Goal: Obtain resource: Download file/media

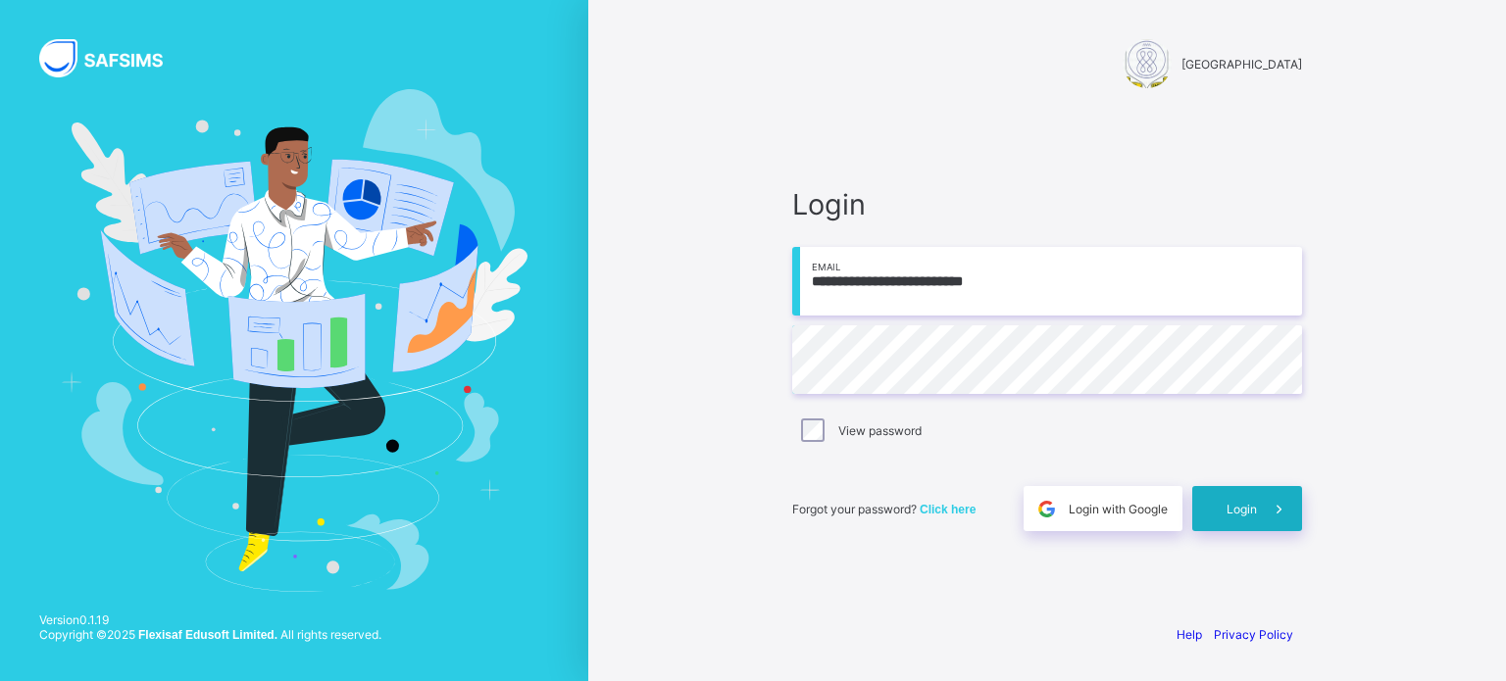
click at [1251, 511] on span "Login" at bounding box center [1242, 509] width 30 height 15
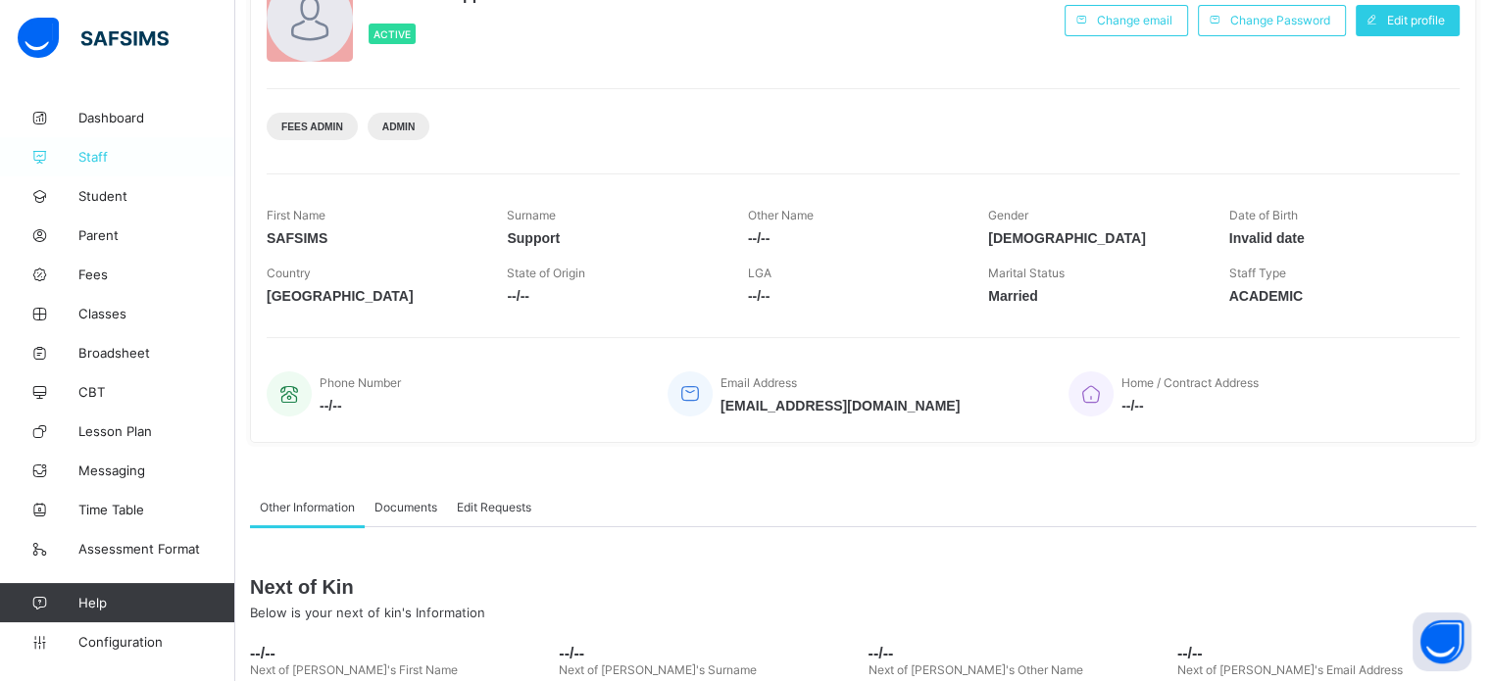
scroll to position [196, 0]
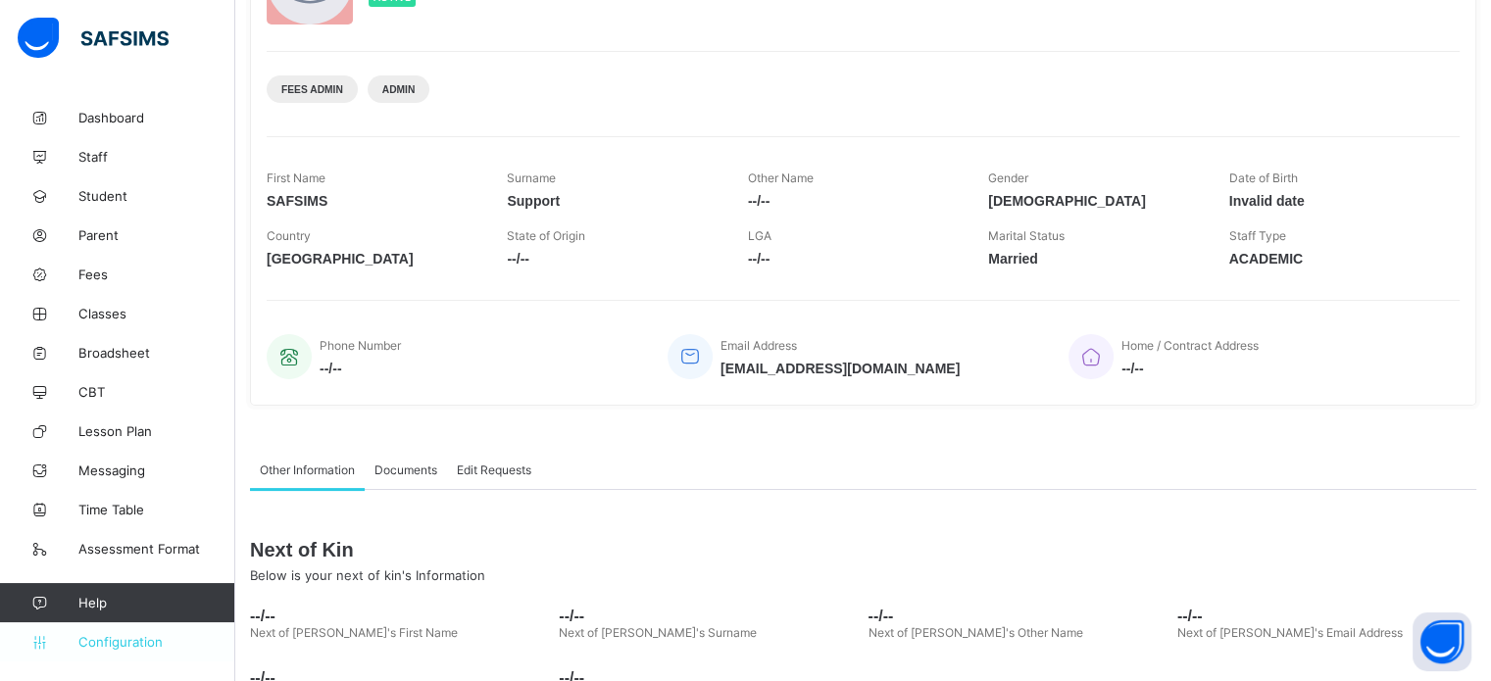
click at [147, 647] on span "Configuration" at bounding box center [156, 642] width 156 height 16
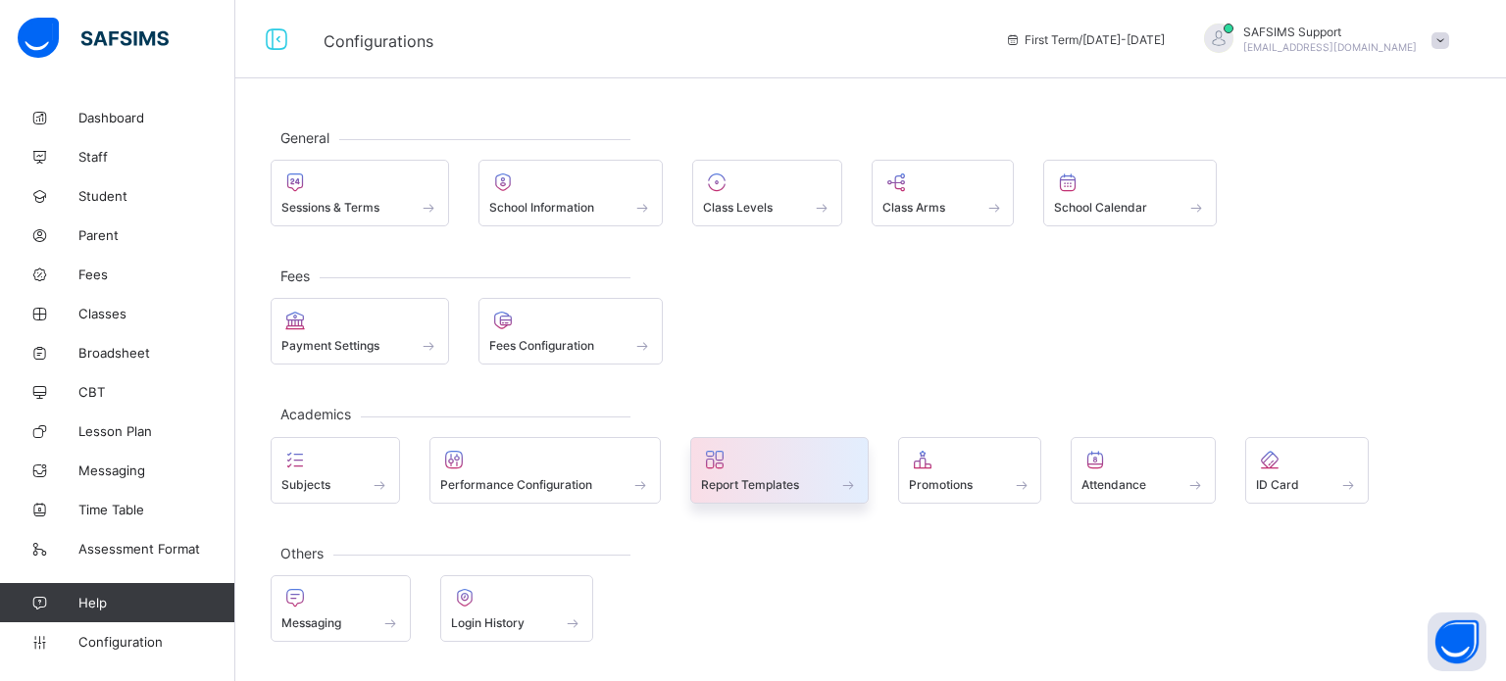
click at [746, 464] on div at bounding box center [779, 460] width 157 height 24
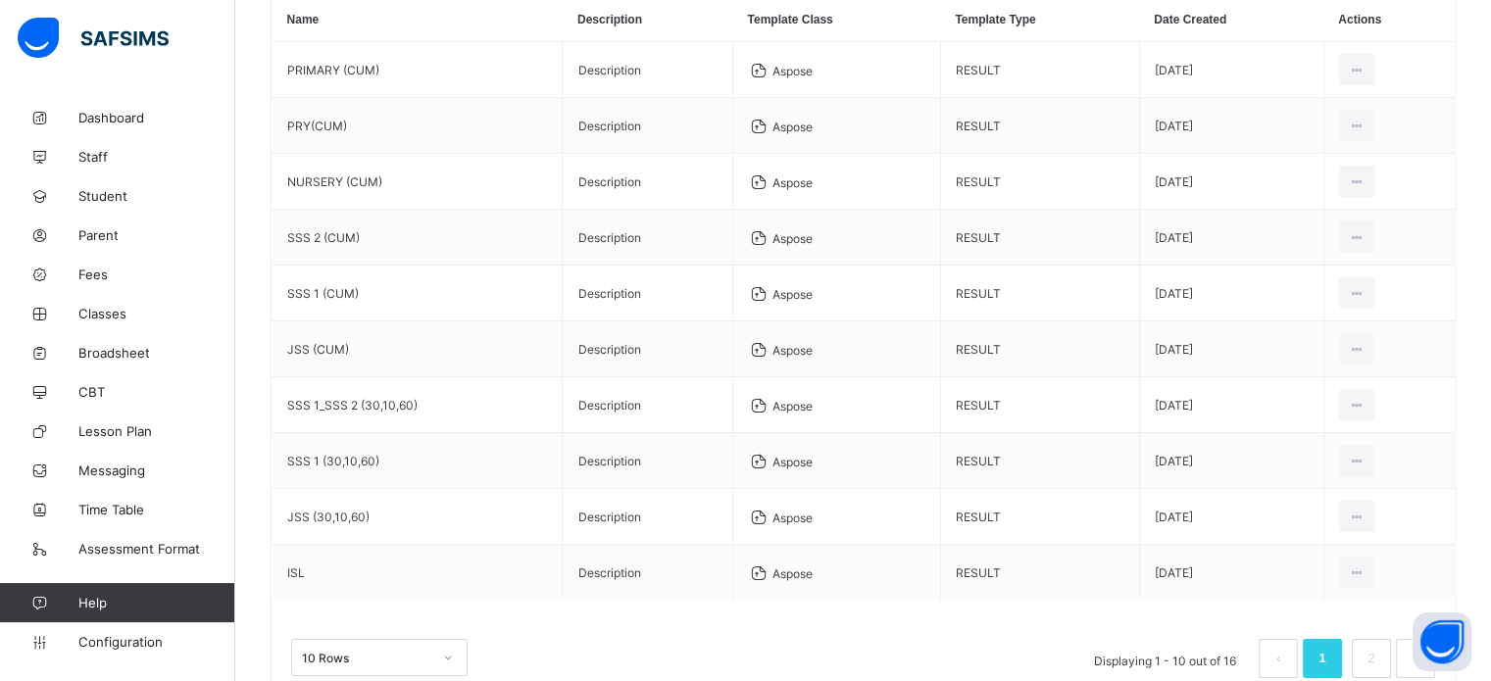
scroll to position [121, 0]
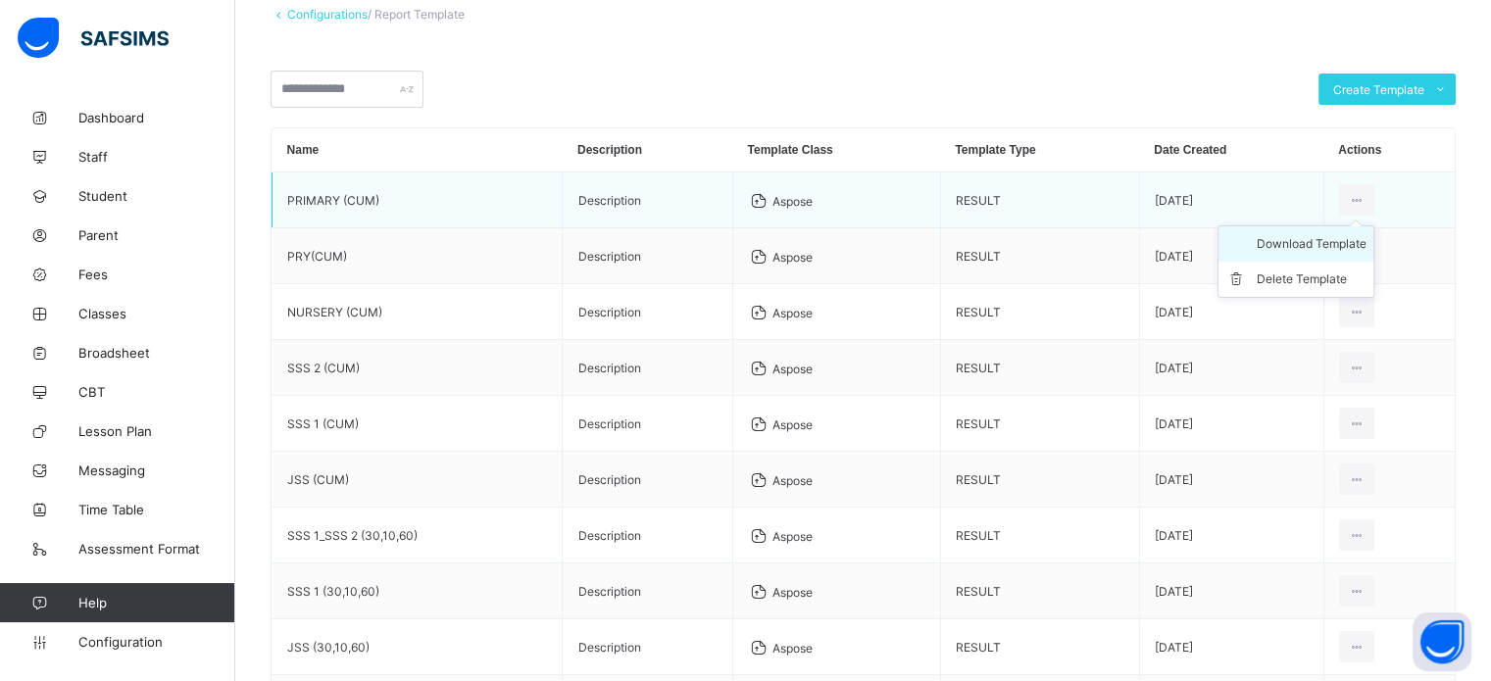
click at [1304, 253] on div "Download Template" at bounding box center [1311, 244] width 110 height 20
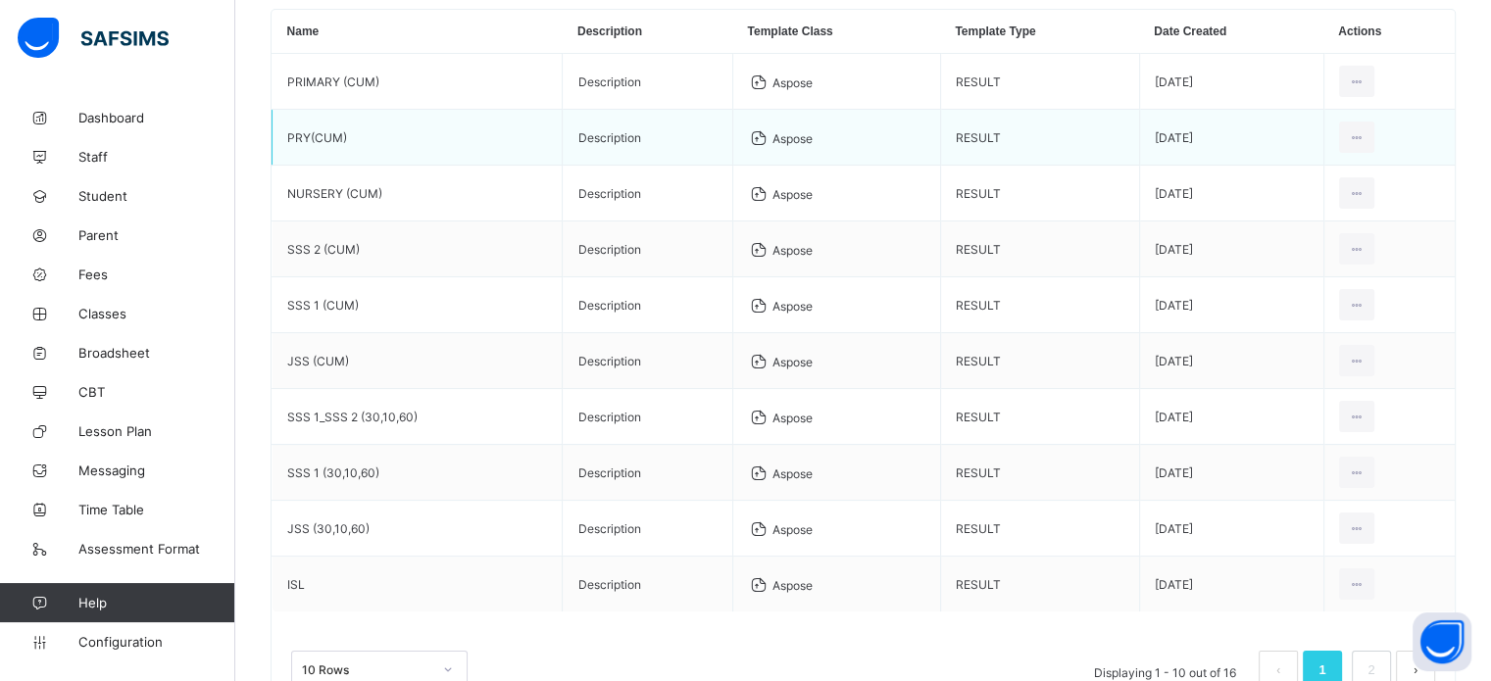
scroll to position [317, 0]
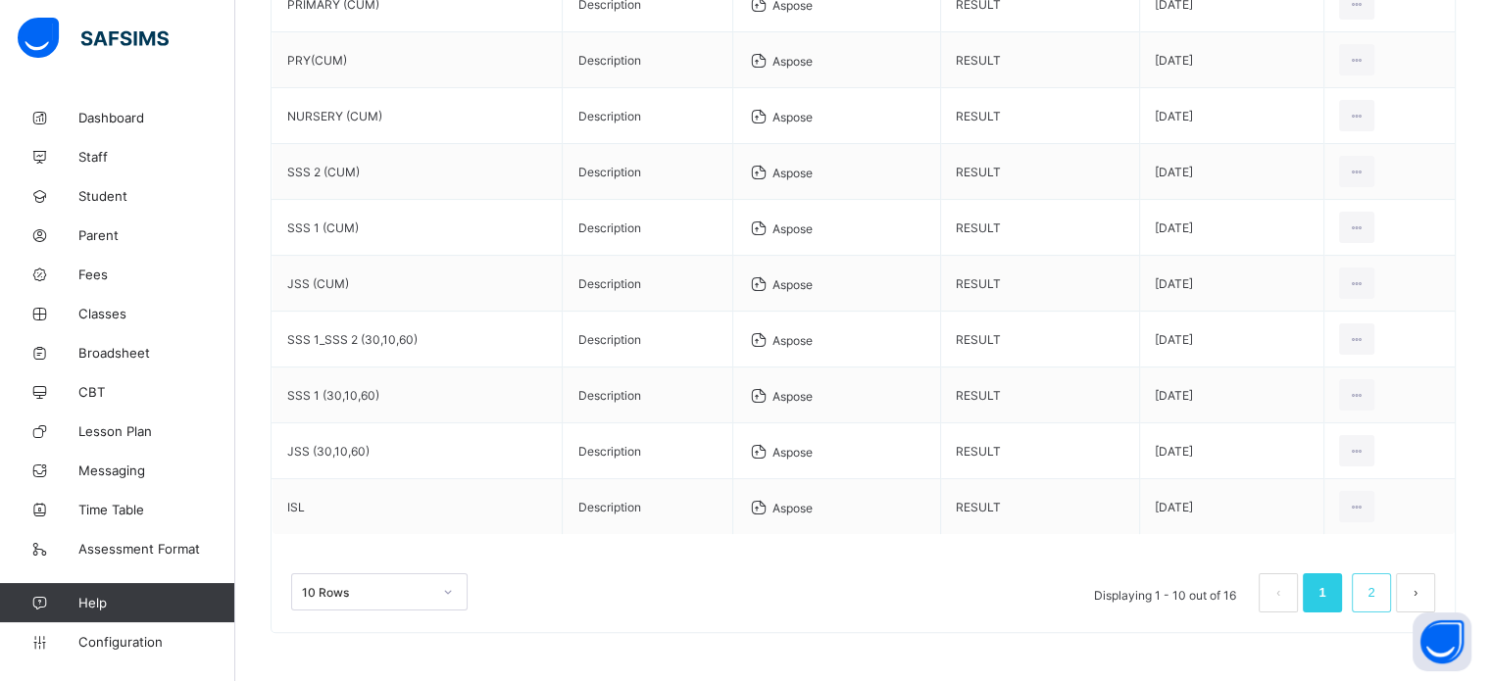
click at [1378, 594] on link "2" at bounding box center [1371, 592] width 19 height 25
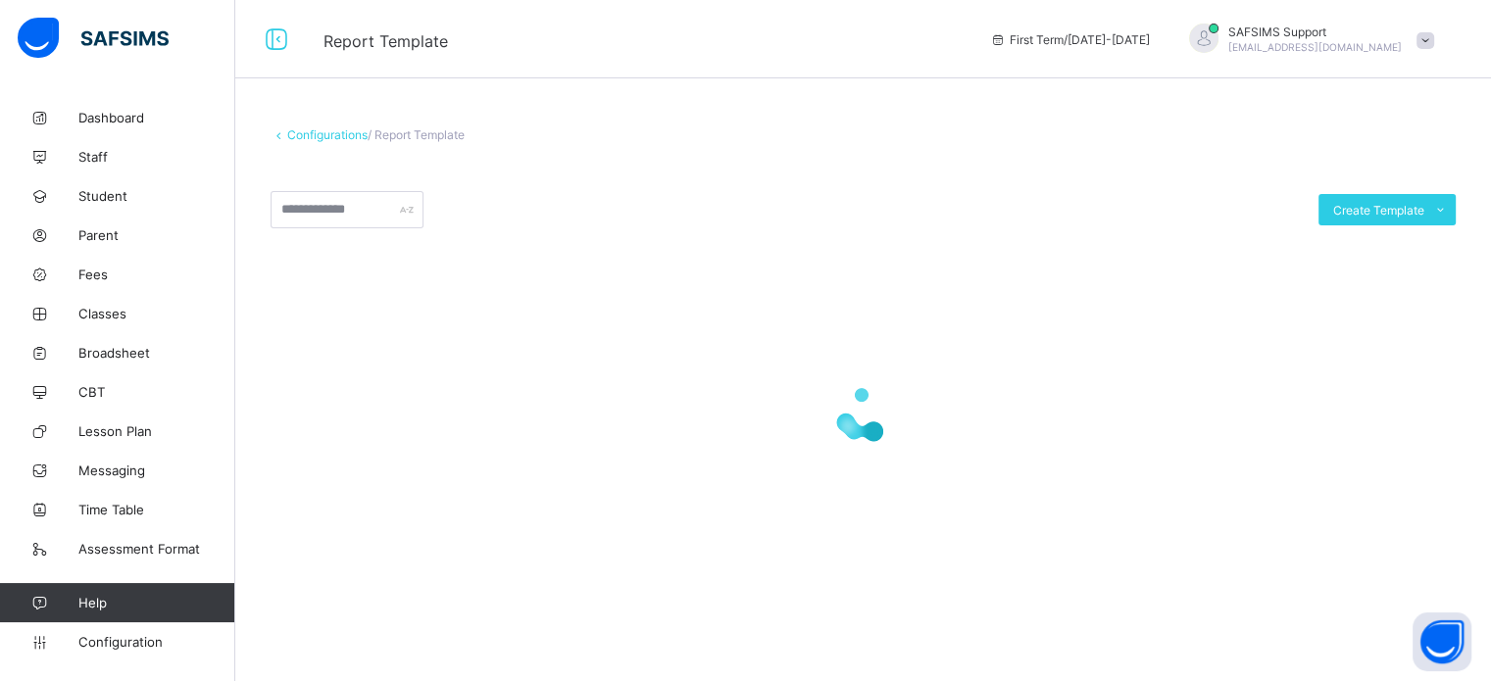
scroll to position [0, 0]
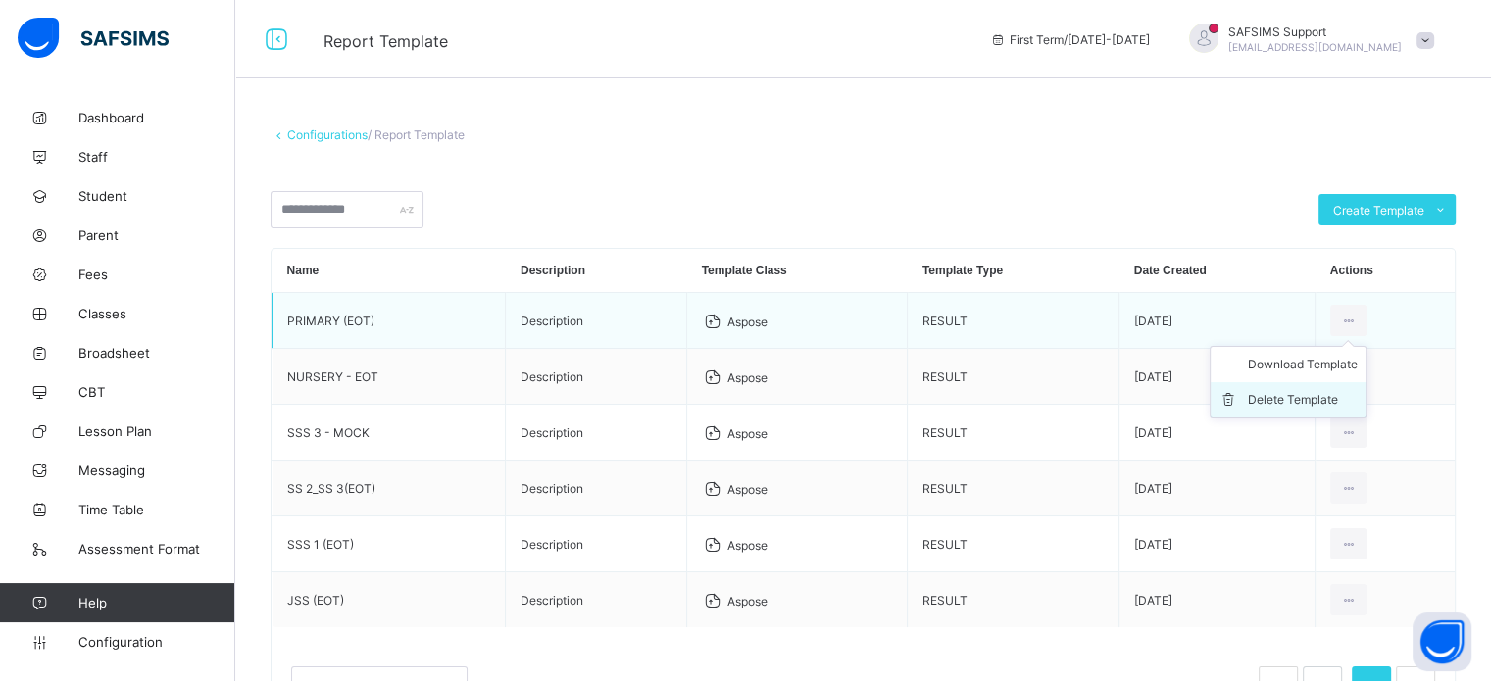
click at [1294, 392] on div "Delete Template" at bounding box center [1303, 400] width 110 height 20
click at [0, 0] on div "× Delete Template This action would delete undefined from the system. Are you s…" at bounding box center [0, 0] width 0 height 0
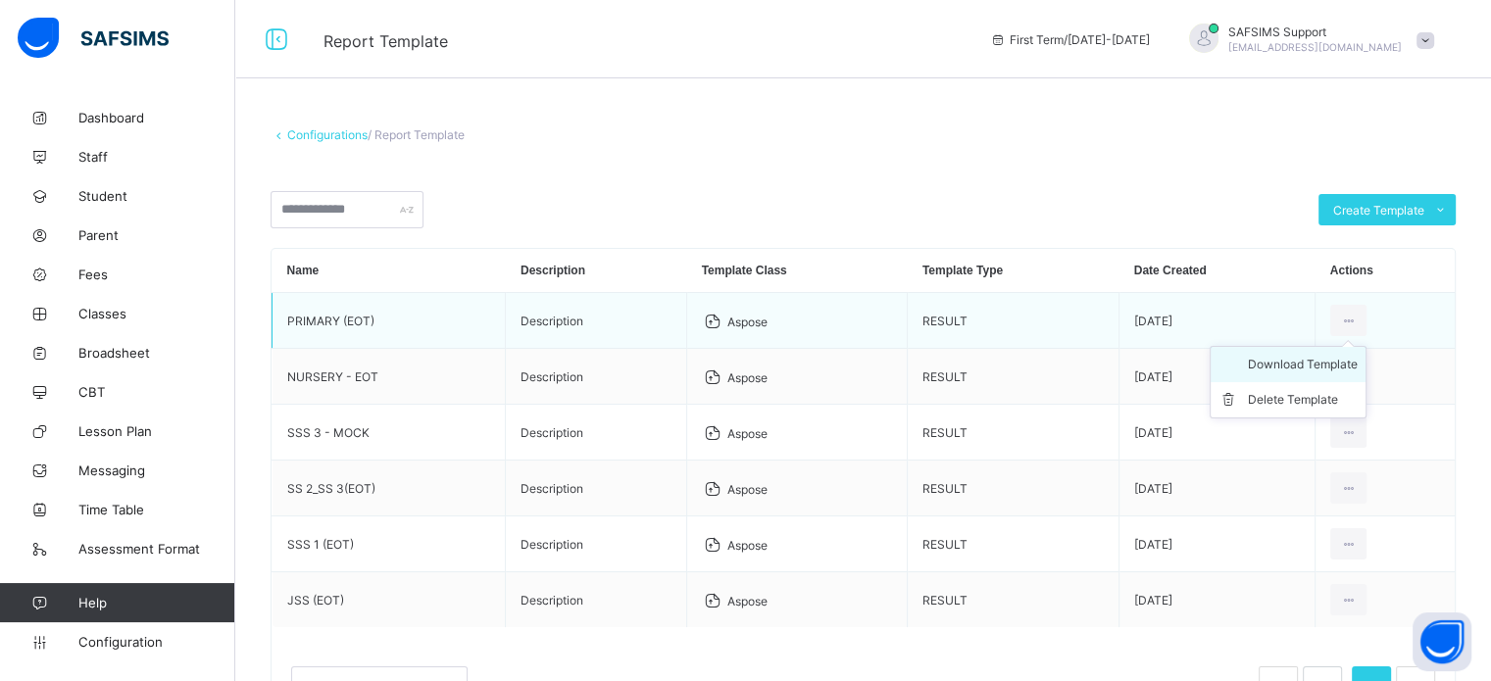
click at [1297, 367] on div "Download Template" at bounding box center [1303, 365] width 110 height 20
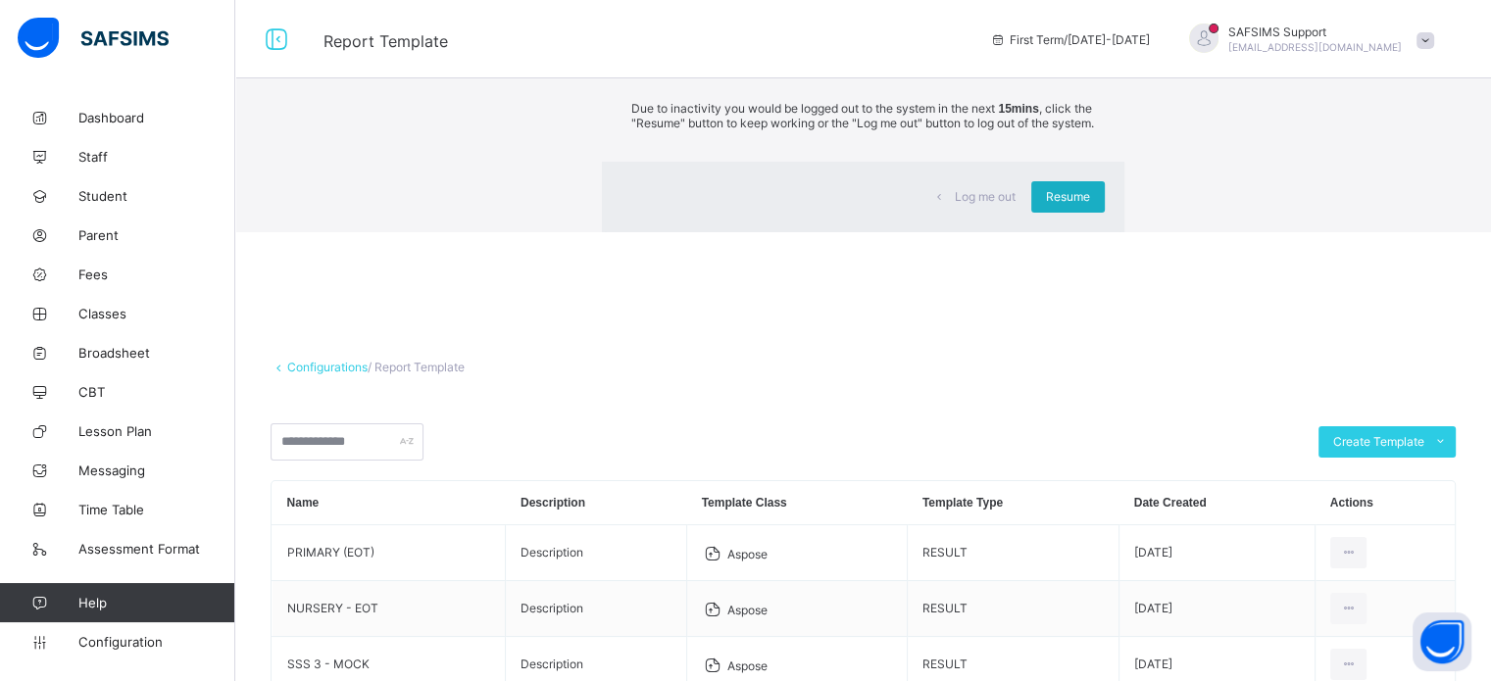
click at [1031, 213] on div "Resume" at bounding box center [1068, 196] width 74 height 31
